Goal: Check status: Check status

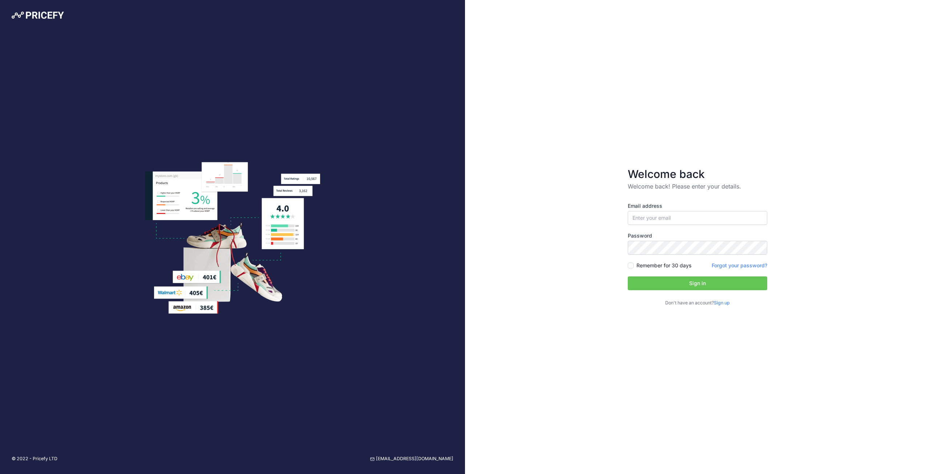
click at [677, 220] on input "email" at bounding box center [697, 218] width 139 height 14
type input "[EMAIL_ADDRESS][DOMAIN_NAME]"
click at [658, 267] on label "Remember for 30 days" at bounding box center [663, 265] width 55 height 7
click at [633, 267] on input "Remember for 30 days" at bounding box center [631, 266] width 6 height 6
drag, startPoint x: 661, startPoint y: 265, endPoint x: 689, endPoint y: 283, distance: 33.3
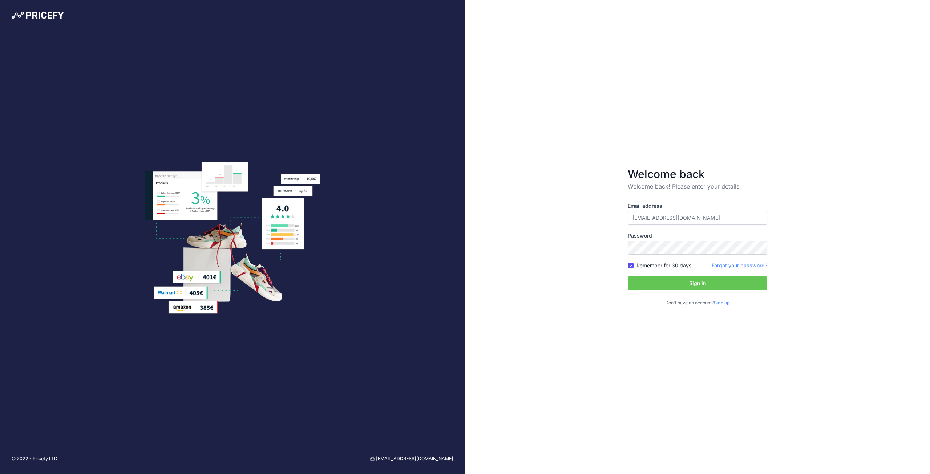
click at [661, 264] on label "Remember for 30 days" at bounding box center [663, 265] width 55 height 7
click at [633, 264] on input "Remember for 30 days" at bounding box center [631, 266] width 6 height 6
drag, startPoint x: 682, startPoint y: 267, endPoint x: 685, endPoint y: 271, distance: 4.6
click at [683, 267] on label "Remember for 30 days" at bounding box center [663, 265] width 55 height 7
click at [633, 267] on input "Remember for 30 days" at bounding box center [631, 266] width 6 height 6
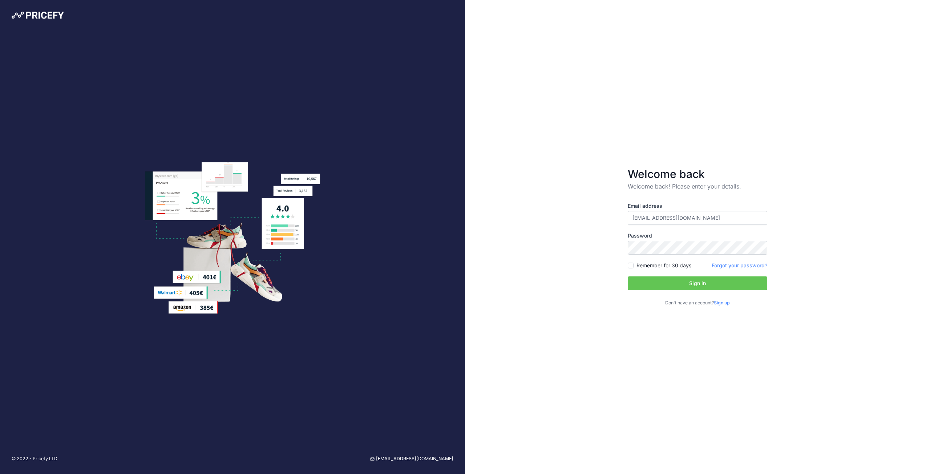
checkbox input "true"
click at [690, 282] on button "Sign in" at bounding box center [697, 283] width 139 height 14
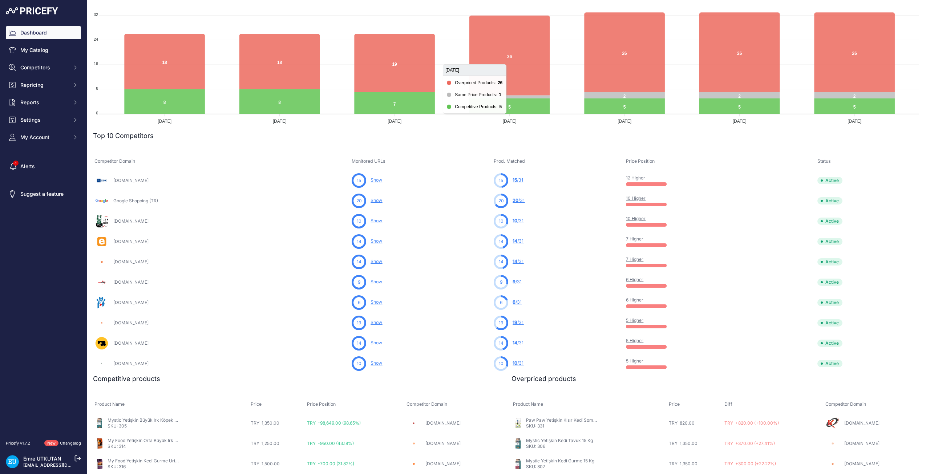
scroll to position [145, 0]
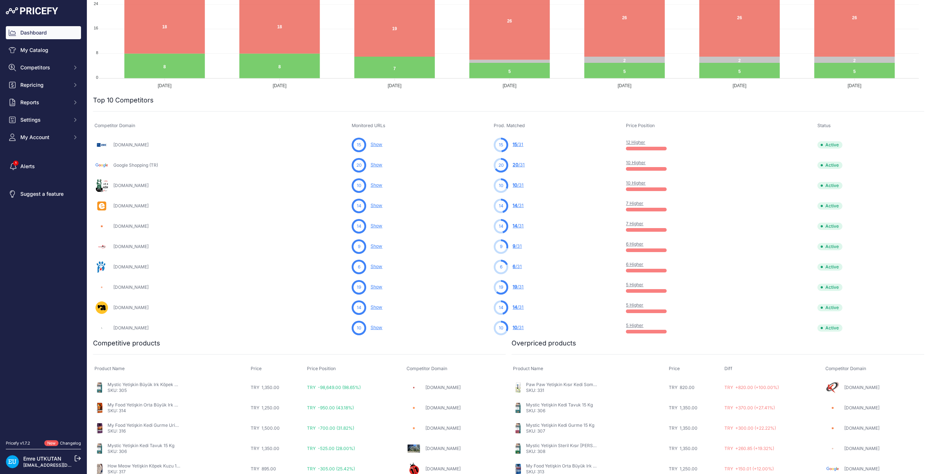
click at [374, 286] on link "Show" at bounding box center [376, 286] width 12 height 5
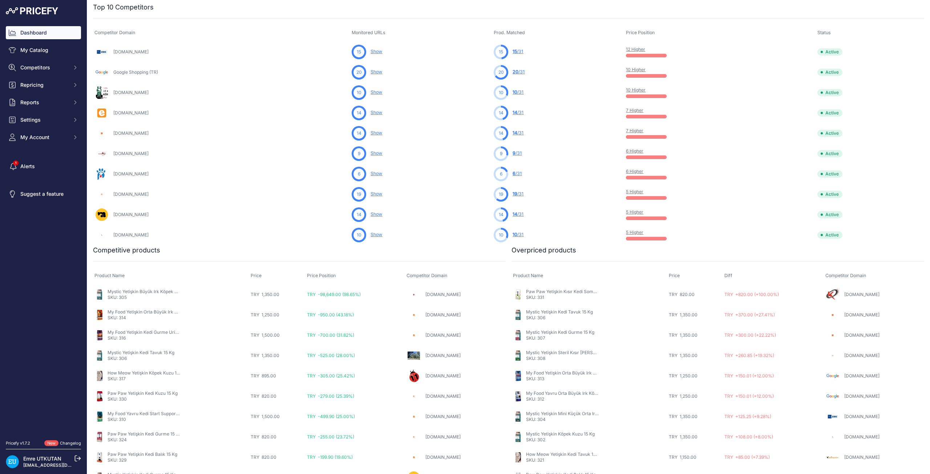
scroll to position [252, 0]
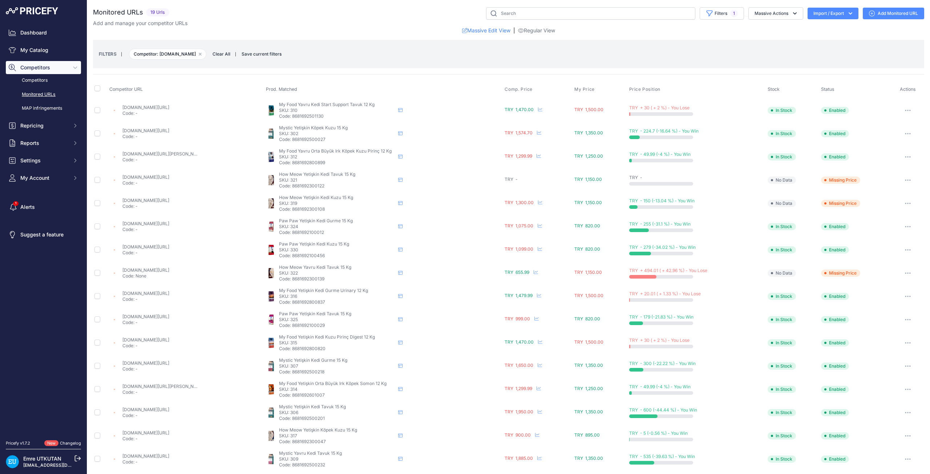
click at [154, 224] on link "trendyol.com/paw-paw/gourmet-gurme-yetiskin-kedi-mamasi-15-kg-p-35211946?boutiq…" at bounding box center [145, 223] width 47 height 5
click at [156, 244] on link "trendyol.com/paw-paw/pawpaw-kuzu-etli-yetiskin-kedi-mamasi-15-kg-p-292110132?bo…" at bounding box center [145, 246] width 47 height 5
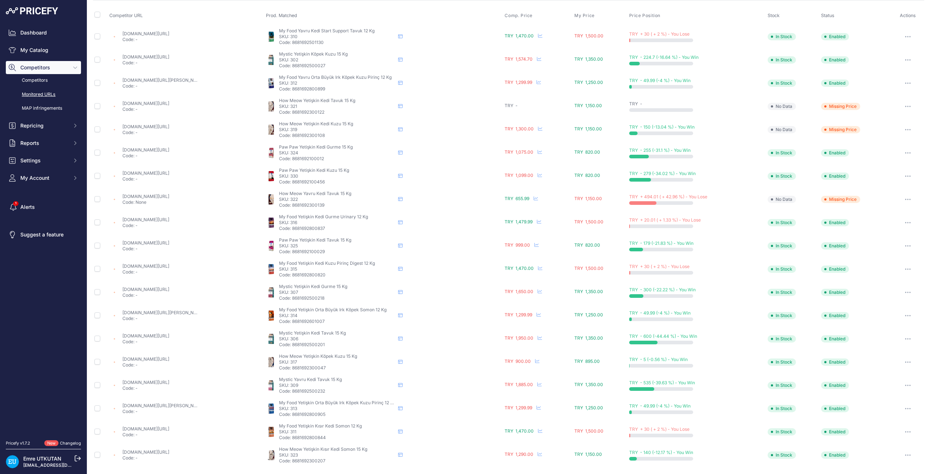
click at [169, 218] on link "trendyol.com/my-food/gurme-tavuklu-yetiskin-kedi-mamasi-urinary-support-12kg-p-…" at bounding box center [145, 219] width 47 height 5
click at [169, 196] on link "trendyol.com/how-meow/premium-tavuklu-yavru-kedi-mamasi-kitten-15kg-p-779910661…" at bounding box center [145, 196] width 47 height 5
click at [169, 430] on link "trendyol.com/my-food/somonlu-kisirlastirilmis-yetiskin-kedi-mamasi-urinary-supp…" at bounding box center [145, 428] width 47 height 5
drag, startPoint x: 178, startPoint y: 406, endPoint x: 178, endPoint y: 396, distance: 9.8
click at [178, 405] on link "trendyol.com/my-food/kuzulu-pirincli-yavru-orta-buyuk-irk-kopek-mamasi-derma-su…" at bounding box center [163, 405] width 82 height 5
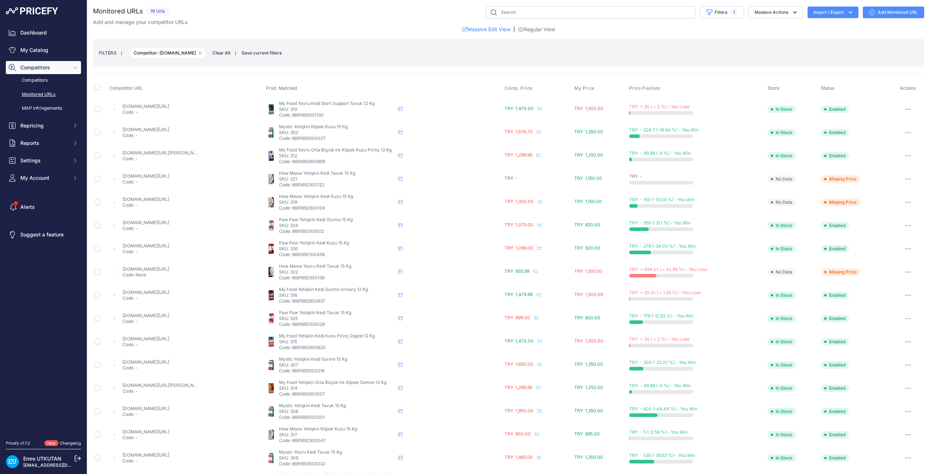
scroll to position [0, 0]
